Goal: Complete application form

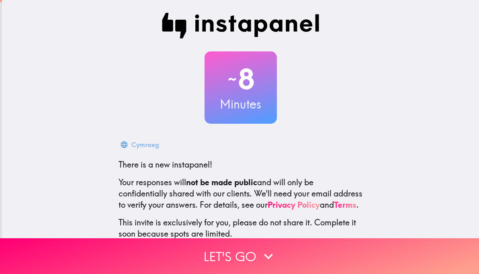
scroll to position [60, 0]
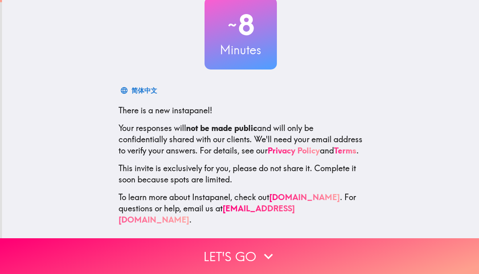
click at [268, 254] on icon "button" at bounding box center [268, 257] width 9 height 6
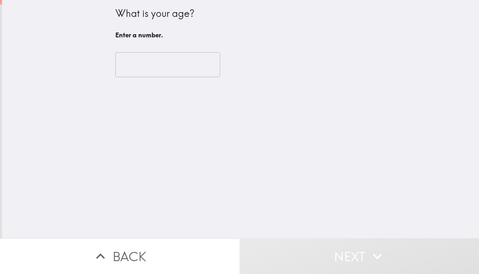
scroll to position [0, 0]
click at [186, 74] on input "number" at bounding box center [167, 64] width 105 height 25
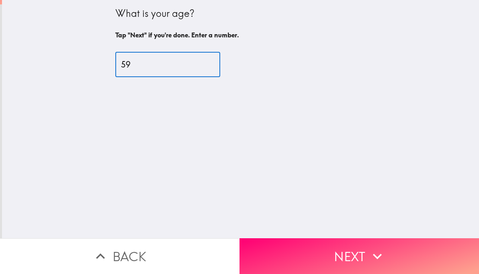
type input "59"
click at [350, 254] on button "Next" at bounding box center [360, 256] width 240 height 36
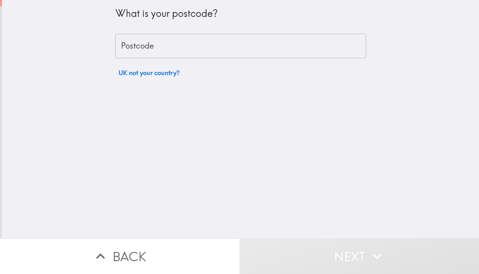
click at [302, 50] on input "Postcode" at bounding box center [240, 46] width 251 height 25
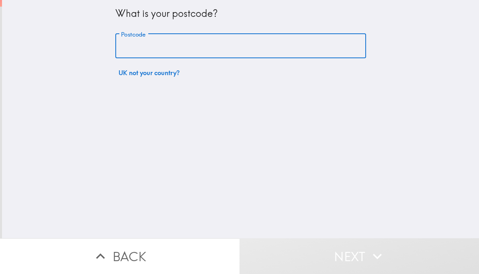
click at [199, 51] on input "Postcode" at bounding box center [240, 46] width 251 height 25
type input "SY11 3JL"
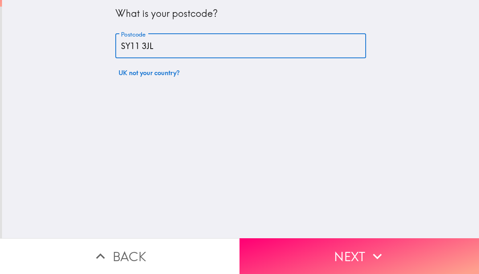
click at [385, 121] on div "What is your postcode? Postcode SY11 3JL Postcode UK not your country?" at bounding box center [240, 119] width 477 height 238
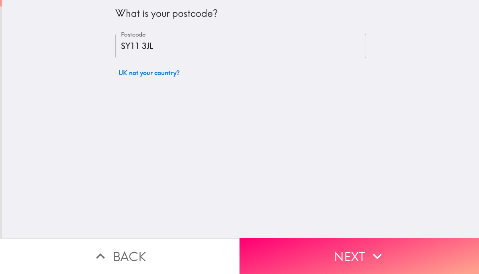
click at [393, 249] on button "Next" at bounding box center [360, 256] width 240 height 36
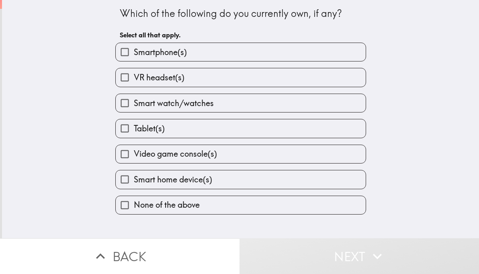
click at [321, 59] on label "Smartphone(s)" at bounding box center [241, 52] width 250 height 18
click at [134, 59] on input "Smartphone(s)" at bounding box center [125, 52] width 18 height 18
checkbox input "true"
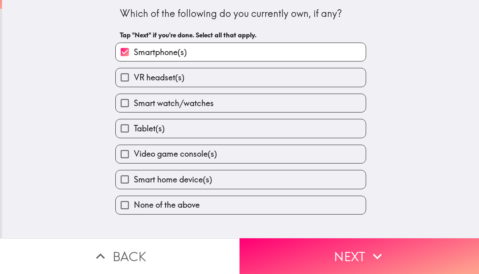
click at [318, 111] on label "Smart watch/watches" at bounding box center [241, 103] width 250 height 18
click at [134, 111] on input "Smart watch/watches" at bounding box center [125, 103] width 18 height 18
checkbox input "true"
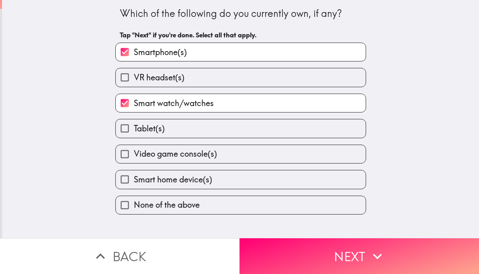
click at [317, 135] on label "Tablet(s)" at bounding box center [241, 128] width 250 height 18
click at [134, 135] on input "Tablet(s)" at bounding box center [125, 128] width 18 height 18
checkbox input "true"
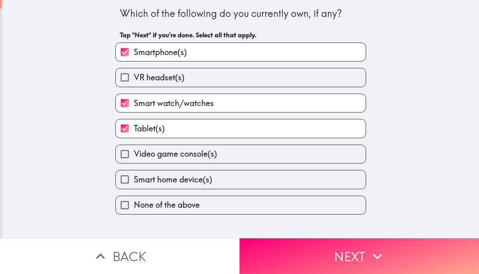
click at [334, 187] on label "Smart home device(s)" at bounding box center [241, 179] width 250 height 18
click at [134, 187] on input "Smart home device(s)" at bounding box center [125, 179] width 18 height 18
checkbox input "true"
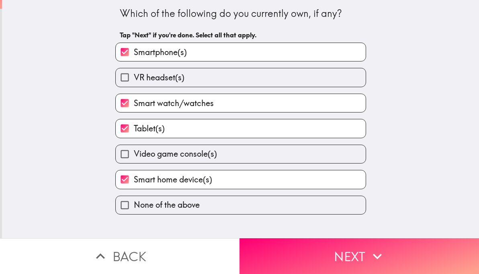
click at [358, 260] on button "Next" at bounding box center [360, 256] width 240 height 36
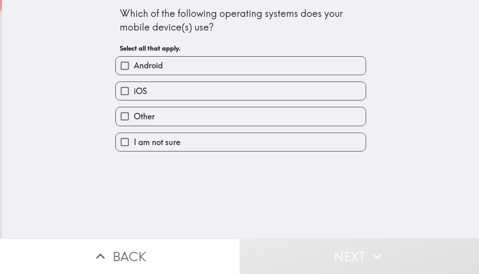
click at [332, 68] on label "Android" at bounding box center [241, 66] width 250 height 18
click at [134, 68] on input "Android" at bounding box center [125, 66] width 18 height 18
checkbox input "true"
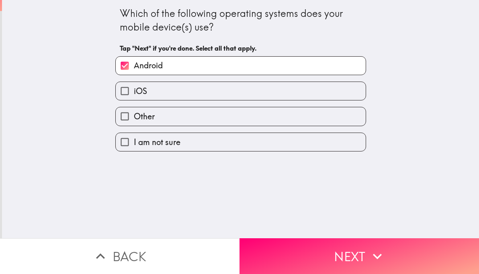
click at [340, 255] on button "Next" at bounding box center [360, 256] width 240 height 36
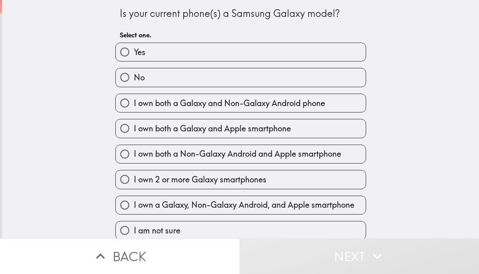
click at [311, 53] on label "Yes" at bounding box center [241, 52] width 250 height 18
click at [134, 53] on input "Yes" at bounding box center [125, 52] width 18 height 18
radio input "true"
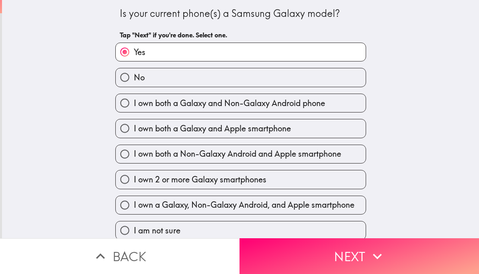
click at [346, 255] on button "Next" at bounding box center [360, 256] width 240 height 36
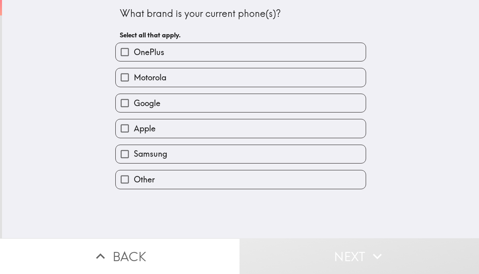
click at [309, 158] on label "Samsung" at bounding box center [241, 154] width 250 height 18
click at [134, 158] on input "Samsung" at bounding box center [125, 154] width 18 height 18
checkbox input "true"
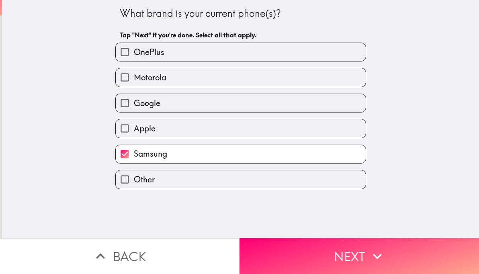
click at [350, 256] on button "Next" at bounding box center [360, 256] width 240 height 36
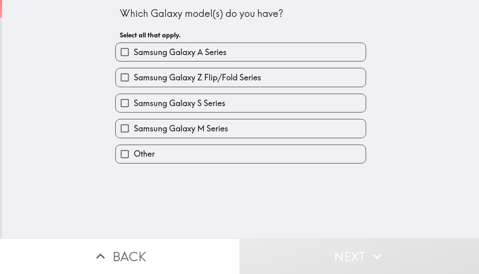
click at [313, 107] on label "Samsung Galaxy S Series" at bounding box center [241, 103] width 250 height 18
click at [134, 107] on input "Samsung Galaxy S Series" at bounding box center [125, 103] width 18 height 18
checkbox input "true"
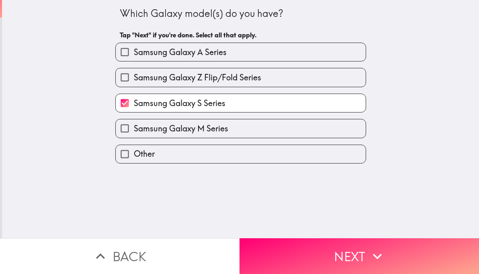
click at [352, 256] on button "Next" at bounding box center [360, 256] width 240 height 36
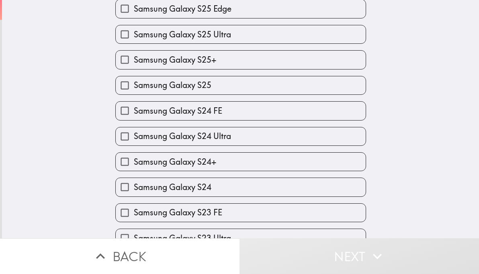
scroll to position [71, 0]
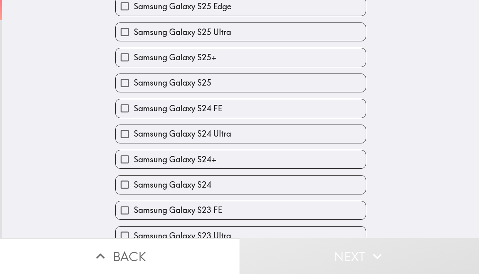
click at [330, 188] on label "Samsung Galaxy S24" at bounding box center [241, 185] width 250 height 18
click at [134, 188] on input "Samsung Galaxy S24" at bounding box center [125, 185] width 18 height 18
checkbox input "true"
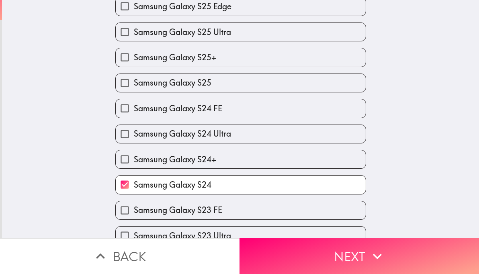
click at [358, 258] on button "Next" at bounding box center [360, 256] width 240 height 36
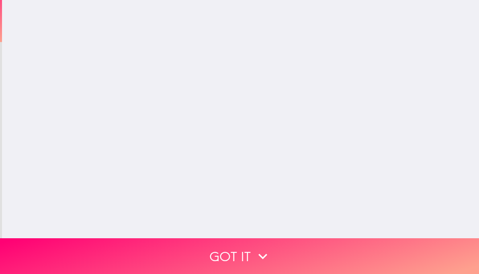
scroll to position [0, 0]
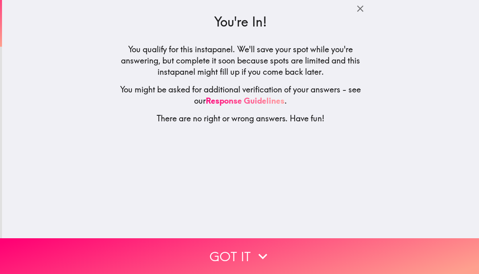
click at [254, 254] on icon "button" at bounding box center [263, 257] width 18 height 18
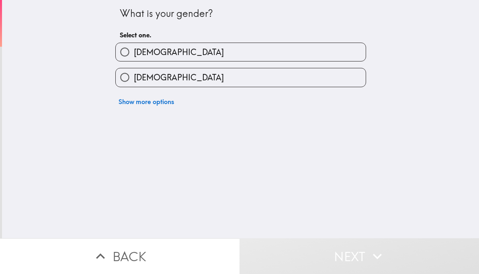
click at [311, 59] on label "[DEMOGRAPHIC_DATA]" at bounding box center [241, 52] width 250 height 18
click at [134, 59] on input "[DEMOGRAPHIC_DATA]" at bounding box center [125, 52] width 18 height 18
radio input "true"
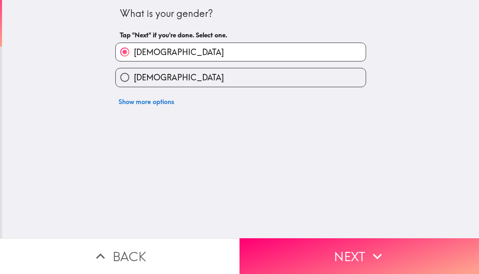
click at [335, 250] on button "Next" at bounding box center [360, 256] width 240 height 36
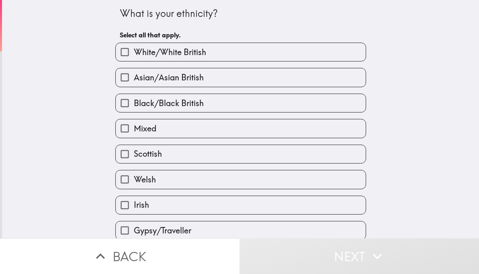
click at [324, 58] on label "White/White British" at bounding box center [241, 52] width 250 height 18
click at [134, 58] on input "White/White British" at bounding box center [125, 52] width 18 height 18
checkbox input "true"
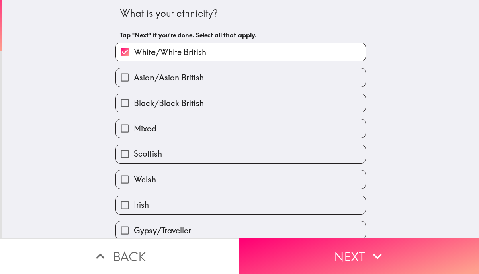
click at [347, 256] on button "Next" at bounding box center [360, 256] width 240 height 36
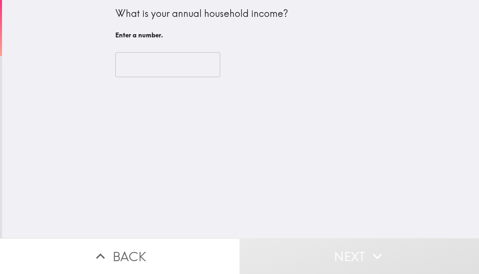
click at [190, 65] on input "number" at bounding box center [167, 64] width 105 height 25
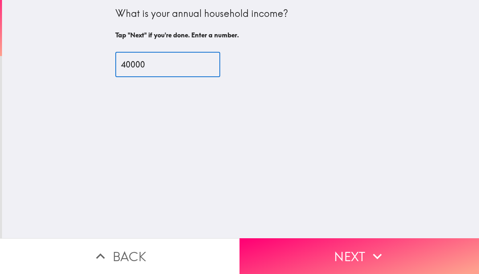
type input "40000"
click at [371, 250] on icon "button" at bounding box center [378, 257] width 18 height 18
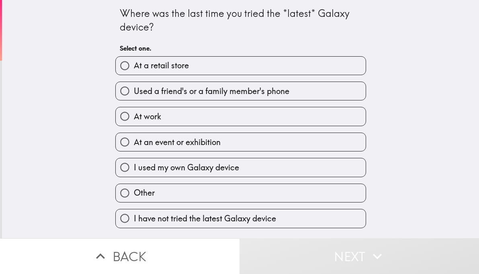
click at [326, 70] on label "At a retail store" at bounding box center [241, 66] width 250 height 18
click at [134, 70] on input "At a retail store" at bounding box center [125, 66] width 18 height 18
radio input "true"
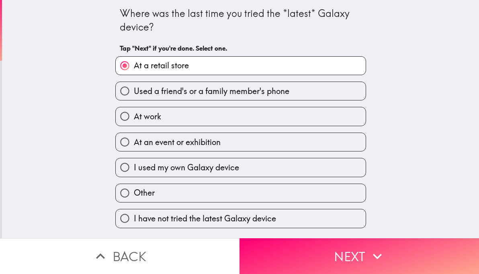
click at [364, 251] on button "Next" at bounding box center [360, 256] width 240 height 36
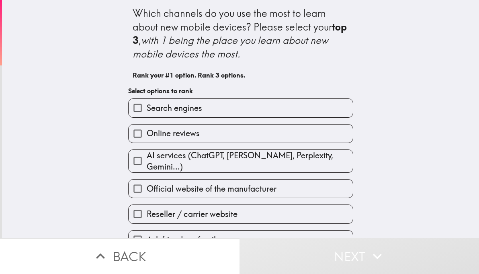
click at [302, 139] on label "Online reviews" at bounding box center [241, 134] width 224 height 18
click at [147, 139] on input "Online reviews" at bounding box center [138, 134] width 18 height 18
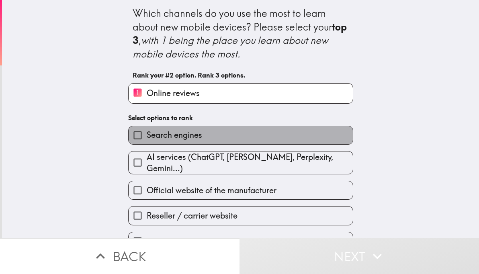
click at [296, 141] on label "Search engines" at bounding box center [241, 135] width 224 height 18
click at [147, 141] on input "Search engines" at bounding box center [138, 135] width 18 height 18
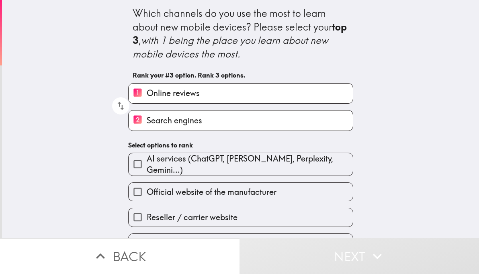
click at [309, 194] on label "Official website of the manufacturer" at bounding box center [241, 192] width 224 height 18
click at [147, 194] on input "Official website of the manufacturer" at bounding box center [138, 192] width 18 height 18
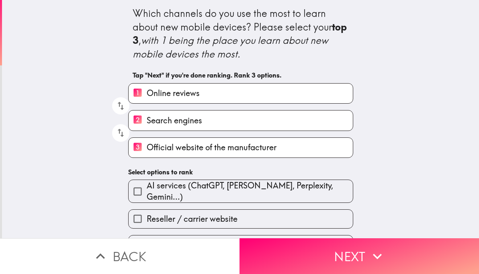
click at [350, 256] on button "Next" at bounding box center [360, 256] width 240 height 36
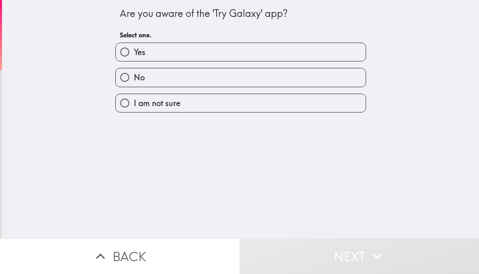
click at [321, 83] on label "No" at bounding box center [241, 77] width 250 height 18
click at [134, 83] on input "No" at bounding box center [125, 77] width 18 height 18
radio input "true"
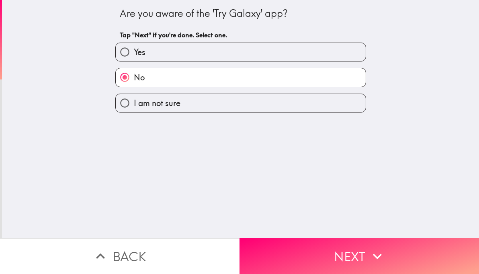
click at [346, 249] on button "Next" at bounding box center [360, 256] width 240 height 36
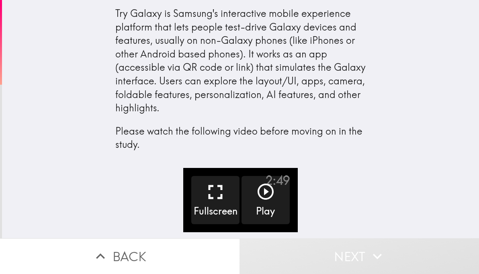
click at [263, 195] on icon "button" at bounding box center [265, 191] width 19 height 19
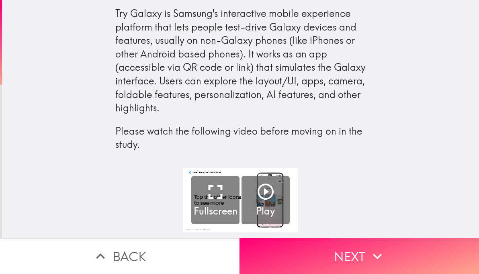
click at [375, 253] on icon "button" at bounding box center [378, 257] width 18 height 18
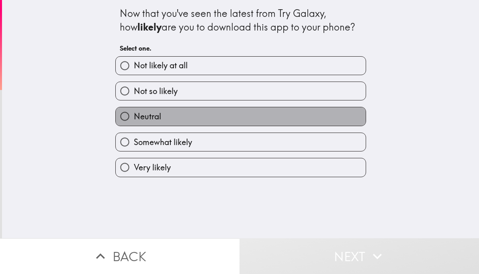
click at [307, 122] on label "Neutral" at bounding box center [241, 116] width 250 height 18
click at [134, 122] on input "Neutral" at bounding box center [125, 116] width 18 height 18
radio input "true"
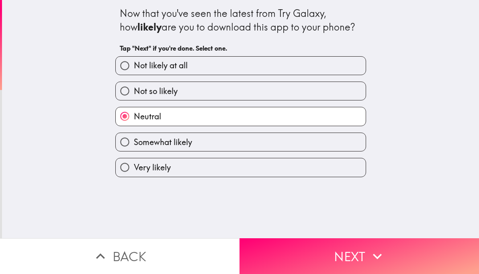
click at [332, 253] on button "Next" at bounding box center [360, 256] width 240 height 36
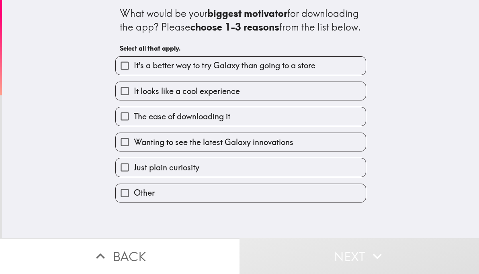
click at [325, 100] on label "It looks like a cool experience" at bounding box center [241, 91] width 250 height 18
click at [134, 100] on input "It looks like a cool experience" at bounding box center [125, 91] width 18 height 18
checkbox input "true"
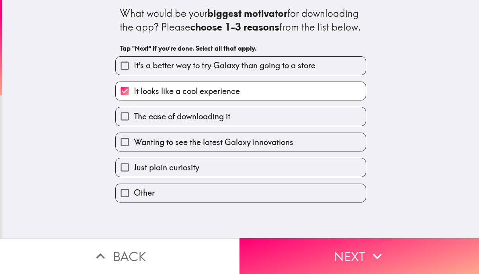
click at [338, 251] on button "Next" at bounding box center [360, 256] width 240 height 36
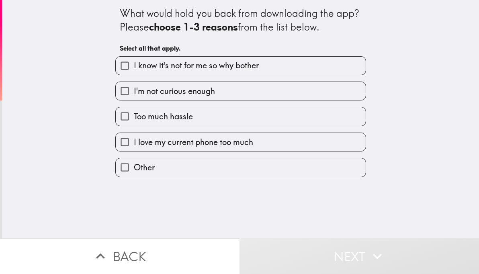
click at [319, 99] on label "I'm not curious enough" at bounding box center [241, 91] width 250 height 18
click at [134, 99] on input "I'm not curious enough" at bounding box center [125, 91] width 18 height 18
checkbox input "true"
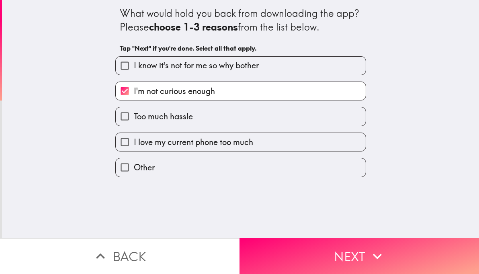
click at [339, 258] on button "Next" at bounding box center [360, 256] width 240 height 36
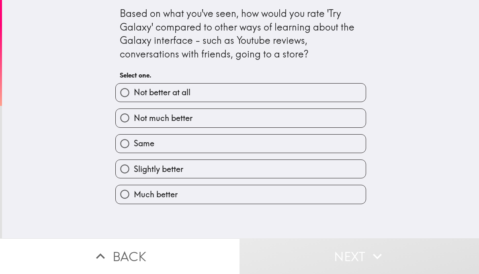
click at [318, 127] on label "Not much better" at bounding box center [241, 118] width 250 height 18
click at [134, 127] on input "Not much better" at bounding box center [125, 118] width 18 height 18
radio input "true"
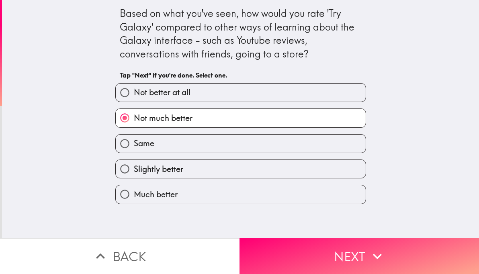
click at [331, 259] on button "Next" at bounding box center [360, 256] width 240 height 36
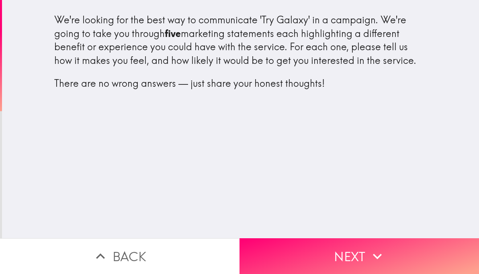
click at [364, 254] on button "Next" at bounding box center [360, 256] width 240 height 36
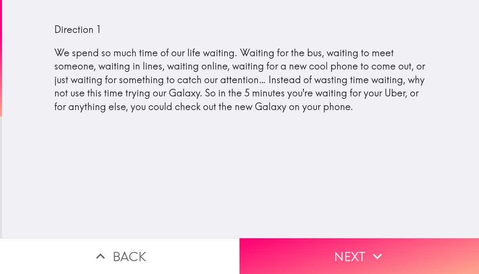
click at [358, 257] on button "Next" at bounding box center [360, 256] width 240 height 36
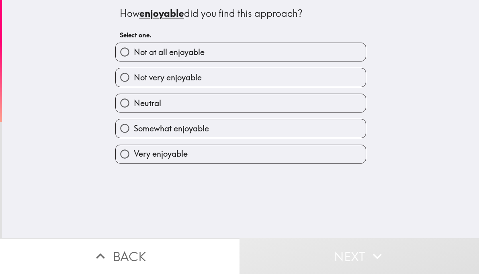
click at [340, 137] on label "Somewhat enjoyable" at bounding box center [241, 128] width 250 height 18
click at [134, 137] on input "Somewhat enjoyable" at bounding box center [125, 128] width 18 height 18
radio input "true"
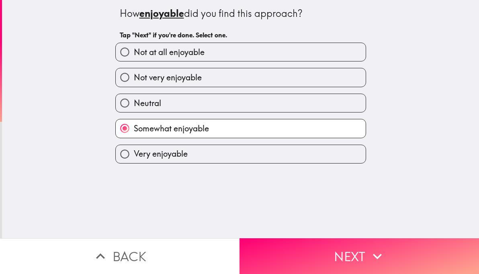
click at [342, 258] on button "Next" at bounding box center [360, 256] width 240 height 36
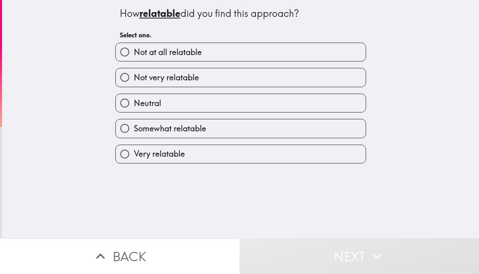
click at [313, 135] on label "Somewhat relatable" at bounding box center [241, 128] width 250 height 18
click at [134, 135] on input "Somewhat relatable" at bounding box center [125, 128] width 18 height 18
radio input "true"
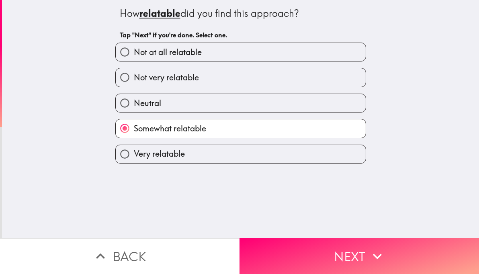
click at [347, 250] on button "Next" at bounding box center [360, 256] width 240 height 36
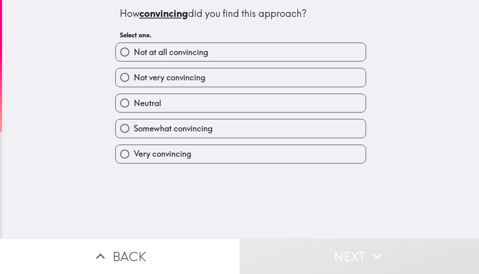
click at [331, 133] on label "Somewhat convincing" at bounding box center [241, 128] width 250 height 18
click at [134, 133] on input "Somewhat convincing" at bounding box center [125, 128] width 18 height 18
radio input "true"
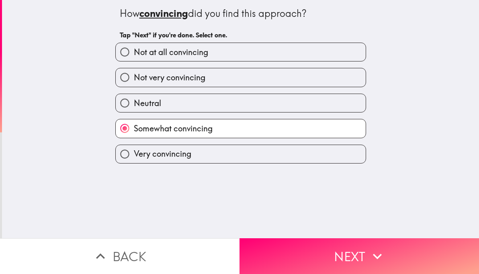
click at [349, 254] on button "Next" at bounding box center [360, 256] width 240 height 36
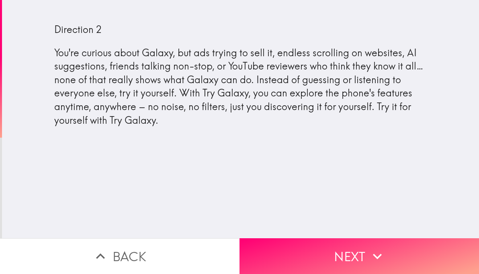
click at [353, 247] on button "Next" at bounding box center [360, 256] width 240 height 36
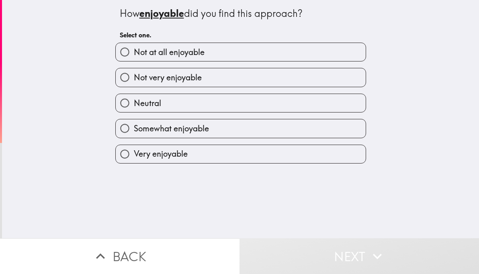
click at [328, 137] on label "Somewhat enjoyable" at bounding box center [241, 128] width 250 height 18
click at [134, 137] on input "Somewhat enjoyable" at bounding box center [125, 128] width 18 height 18
radio input "true"
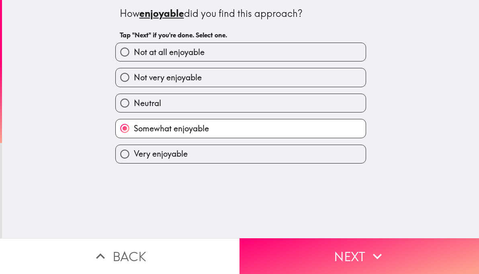
click at [332, 260] on button "Next" at bounding box center [360, 256] width 240 height 36
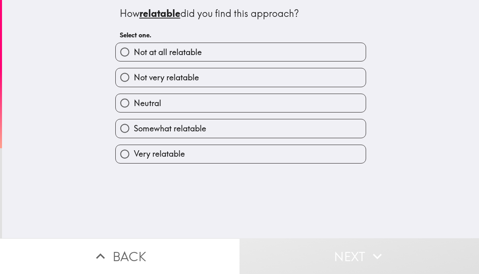
click at [315, 146] on label "Very relatable" at bounding box center [241, 154] width 250 height 18
click at [134, 146] on input "Very relatable" at bounding box center [125, 154] width 18 height 18
radio input "true"
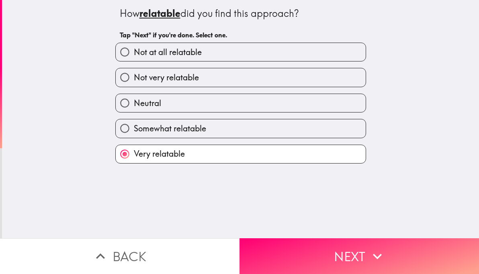
click at [312, 258] on button "Next" at bounding box center [360, 256] width 240 height 36
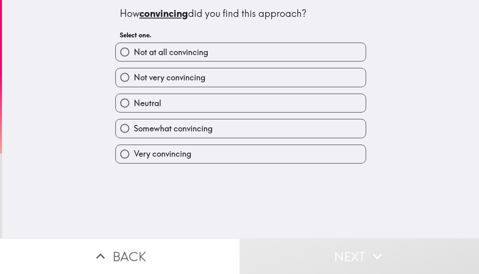
click at [311, 146] on label "Very convincing" at bounding box center [241, 154] width 250 height 18
click at [134, 146] on input "Very convincing" at bounding box center [125, 154] width 18 height 18
radio input "true"
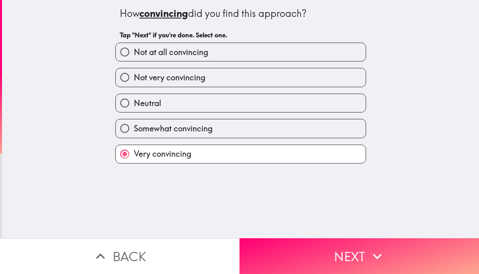
click at [323, 260] on button "Next" at bounding box center [360, 256] width 240 height 36
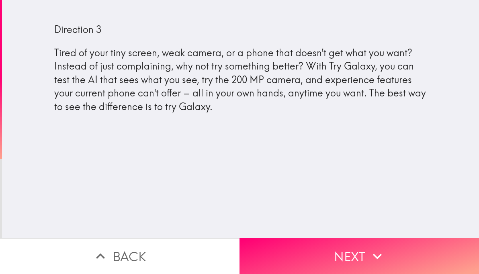
click at [360, 248] on button "Next" at bounding box center [360, 256] width 240 height 36
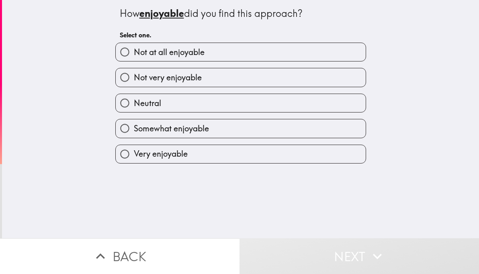
click at [314, 112] on label "Neutral" at bounding box center [241, 103] width 250 height 18
click at [134, 112] on input "Neutral" at bounding box center [125, 103] width 18 height 18
radio input "true"
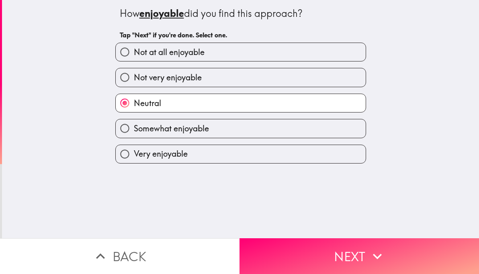
click at [334, 256] on button "Next" at bounding box center [360, 256] width 240 height 36
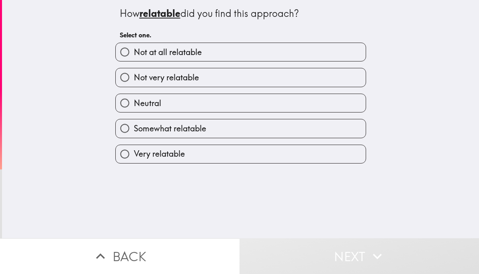
click at [317, 112] on label "Neutral" at bounding box center [241, 103] width 250 height 18
click at [134, 112] on input "Neutral" at bounding box center [125, 103] width 18 height 18
radio input "true"
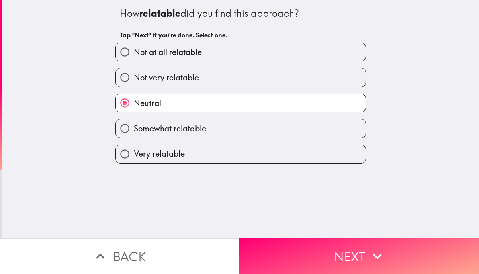
click at [326, 249] on button "Next" at bounding box center [360, 256] width 240 height 36
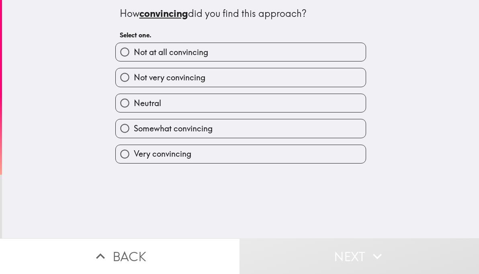
click at [313, 96] on label "Neutral" at bounding box center [241, 103] width 250 height 18
click at [134, 96] on input "Neutral" at bounding box center [125, 103] width 18 height 18
radio input "true"
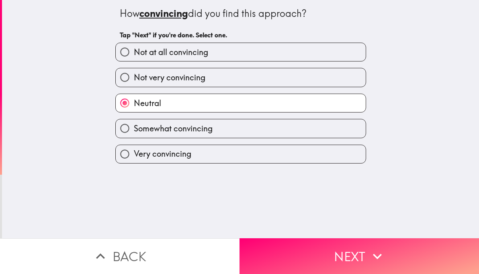
click at [329, 249] on button "Next" at bounding box center [360, 256] width 240 height 36
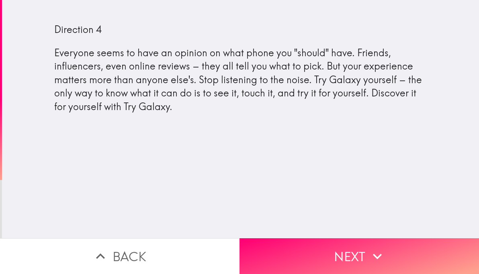
click at [362, 258] on button "Next" at bounding box center [360, 256] width 240 height 36
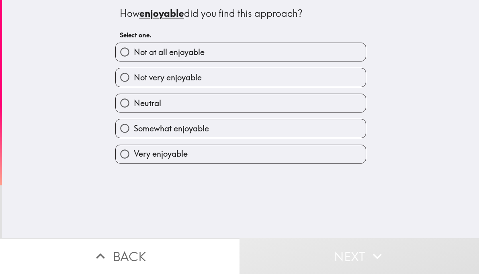
click at [317, 137] on label "Somewhat enjoyable" at bounding box center [241, 128] width 250 height 18
click at [134, 137] on input "Somewhat enjoyable" at bounding box center [125, 128] width 18 height 18
radio input "true"
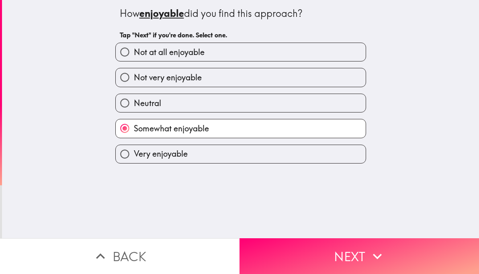
click at [323, 257] on button "Next" at bounding box center [360, 256] width 240 height 36
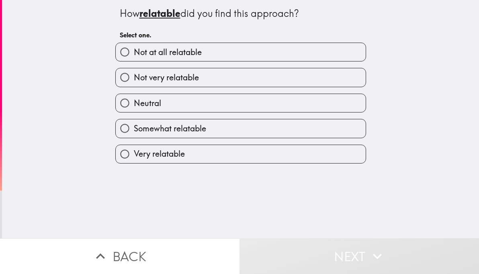
click at [313, 137] on label "Somewhat relatable" at bounding box center [241, 128] width 250 height 18
click at [134, 137] on input "Somewhat relatable" at bounding box center [125, 128] width 18 height 18
radio input "true"
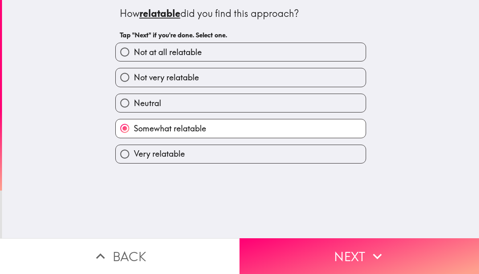
click at [317, 252] on button "Next" at bounding box center [360, 256] width 240 height 36
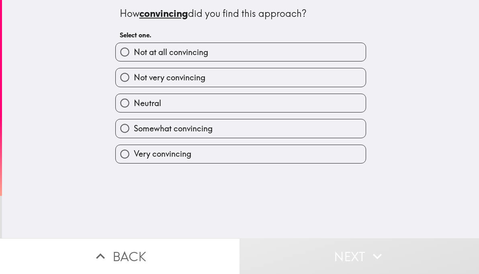
click at [313, 112] on label "Neutral" at bounding box center [241, 103] width 250 height 18
click at [134, 112] on input "Neutral" at bounding box center [125, 103] width 18 height 18
radio input "true"
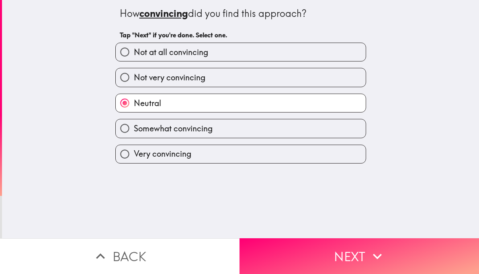
click at [325, 252] on button "Next" at bounding box center [360, 256] width 240 height 36
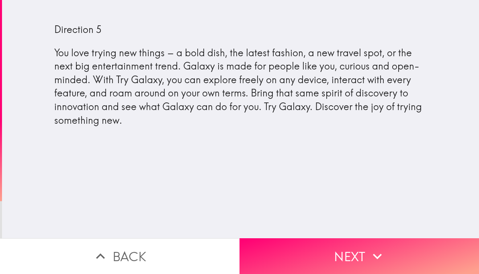
click at [354, 255] on button "Next" at bounding box center [360, 256] width 240 height 36
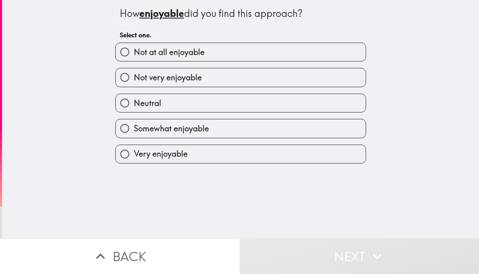
click at [328, 163] on label "Very enjoyable" at bounding box center [241, 154] width 250 height 18
click at [134, 163] on input "Very enjoyable" at bounding box center [125, 154] width 18 height 18
radio input "true"
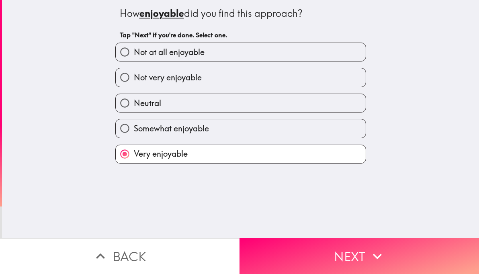
click at [334, 252] on button "Next" at bounding box center [360, 256] width 240 height 36
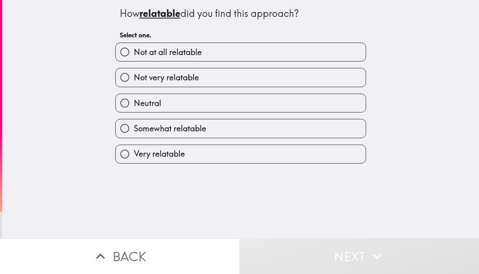
click at [325, 162] on label "Very relatable" at bounding box center [241, 154] width 250 height 18
click at [134, 162] on input "Very relatable" at bounding box center [125, 154] width 18 height 18
radio input "true"
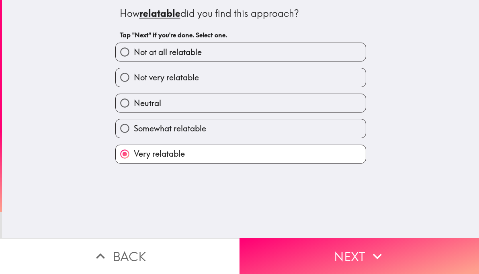
click at [330, 254] on button "Next" at bounding box center [360, 256] width 240 height 36
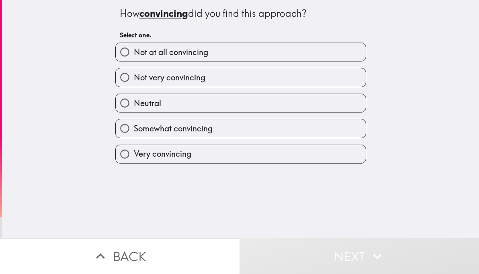
click at [317, 162] on label "Very convincing" at bounding box center [241, 154] width 250 height 18
click at [134, 162] on input "Very convincing" at bounding box center [125, 154] width 18 height 18
radio input "true"
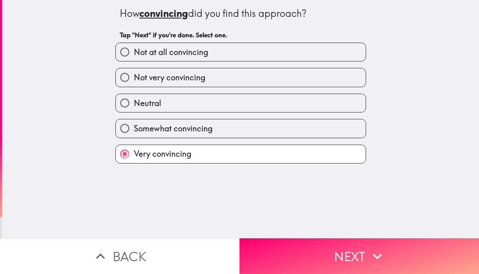
click at [330, 255] on button "Next" at bounding box center [360, 256] width 240 height 36
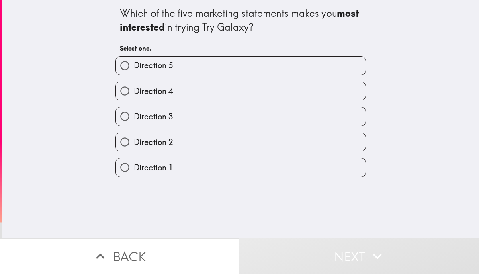
click at [326, 71] on label "Direction 5" at bounding box center [241, 66] width 250 height 18
click at [134, 71] on input "Direction 5" at bounding box center [125, 66] width 18 height 18
radio input "true"
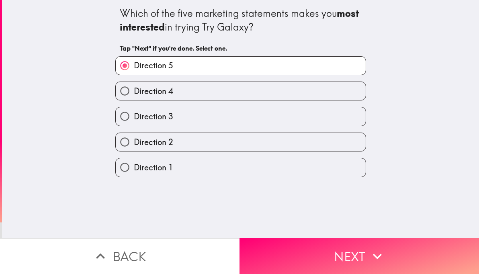
click at [331, 254] on button "Next" at bounding box center [360, 256] width 240 height 36
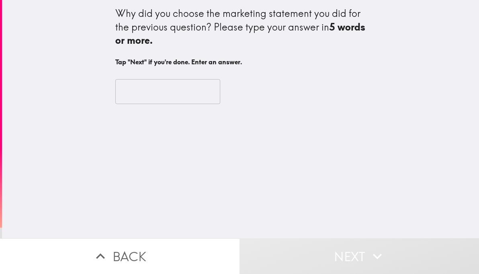
click at [192, 96] on input "text" at bounding box center [167, 91] width 105 height 25
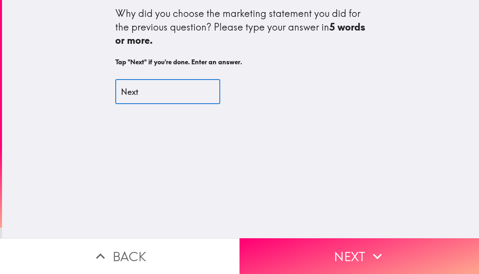
type input "Next"
click at [361, 258] on button "Next" at bounding box center [360, 256] width 240 height 36
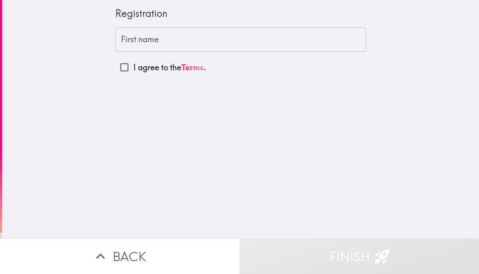
click at [127, 74] on input "I agree to the Terms ." at bounding box center [124, 67] width 18 height 18
checkbox input "true"
click at [287, 51] on input "First name" at bounding box center [240, 39] width 251 height 25
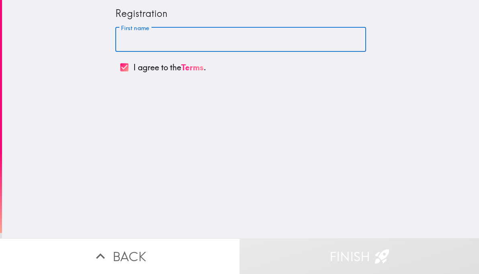
click at [228, 43] on input "First name" at bounding box center [240, 39] width 251 height 25
type input "[PERSON_NAME]"
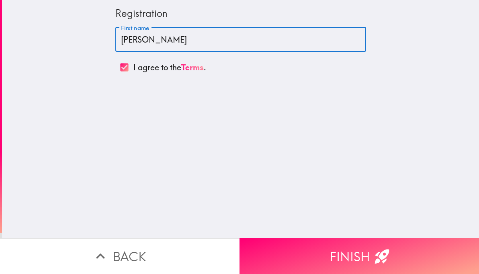
click at [358, 96] on div "Registration First name [PERSON_NAME] First name I agree to the Terms ." at bounding box center [240, 119] width 477 height 238
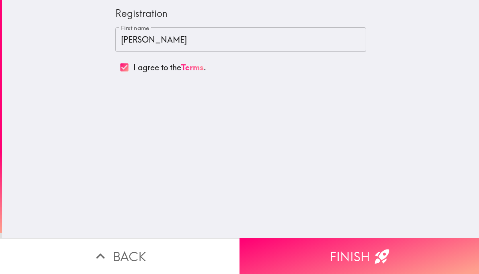
click at [364, 254] on button "Finish" at bounding box center [360, 256] width 240 height 36
